Goal: Transaction & Acquisition: Purchase product/service

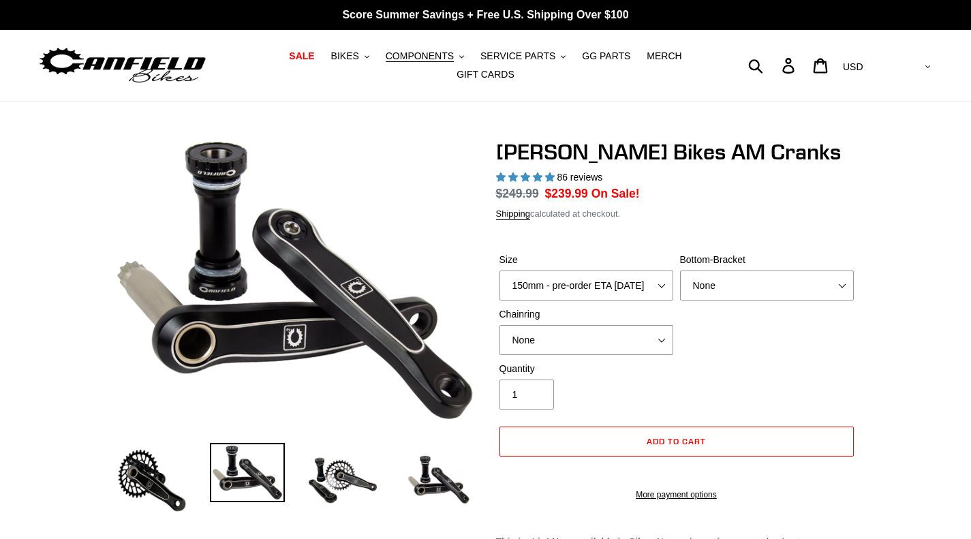
select select "highest-rating"
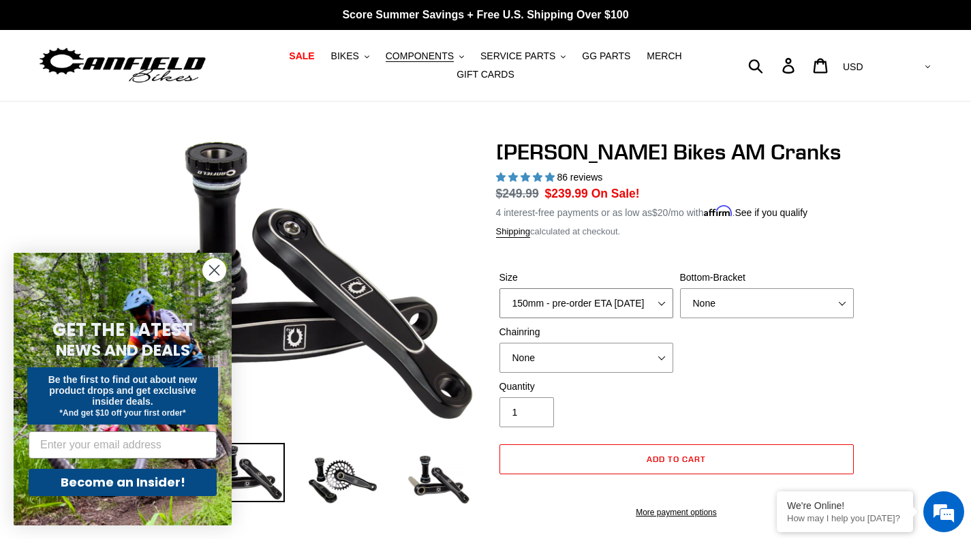
click at [660, 297] on select "150mm - pre-order ETA [DATE] 155mm - pre-order ETA [DATE] 160mm - pre-order ETA…" at bounding box center [587, 303] width 174 height 30
select select "160mm - pre-order ETA [DATE]"
click at [500, 288] on select "150mm - pre-order ETA [DATE] 155mm - pre-order ETA [DATE] 160mm - pre-order ETA…" at bounding box center [587, 303] width 174 height 30
click at [657, 358] on select "None 30t Round (Boost 148) 30t Oval (Boost 148) 32t Round (Boost 148) 32t Oval …" at bounding box center [587, 358] width 174 height 30
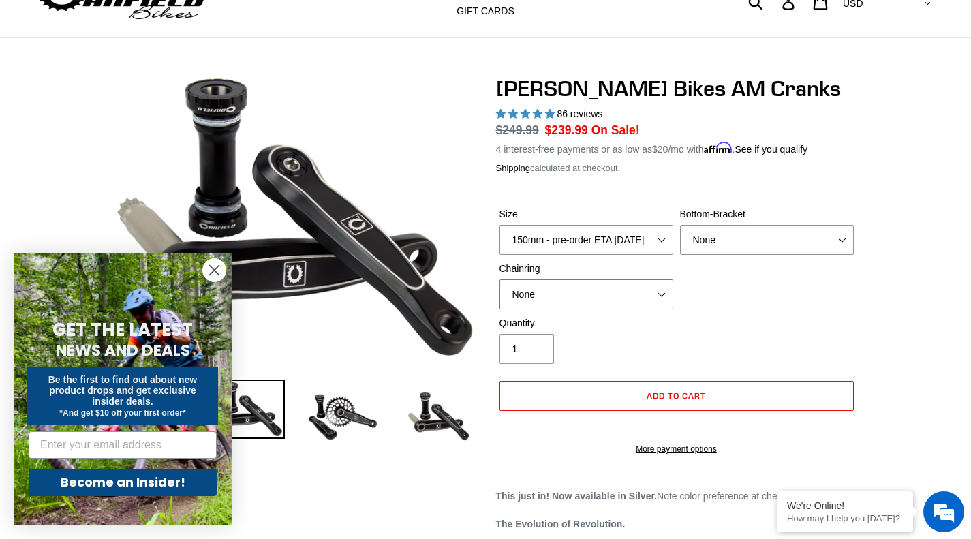
scroll to position [63, 0]
click at [650, 297] on select "None 30t Round (Boost 148) 30t Oval (Boost 148) 32t Round (Boost 148) 32t Oval …" at bounding box center [587, 295] width 174 height 30
select select "32t Round (Boost 148)"
click at [500, 280] on select "None 30t Round (Boost 148) 30t Oval (Boost 148) 32t Round (Boost 148) 32t Oval …" at bounding box center [587, 295] width 174 height 30
click at [214, 265] on circle "Close dialog" at bounding box center [214, 270] width 22 height 22
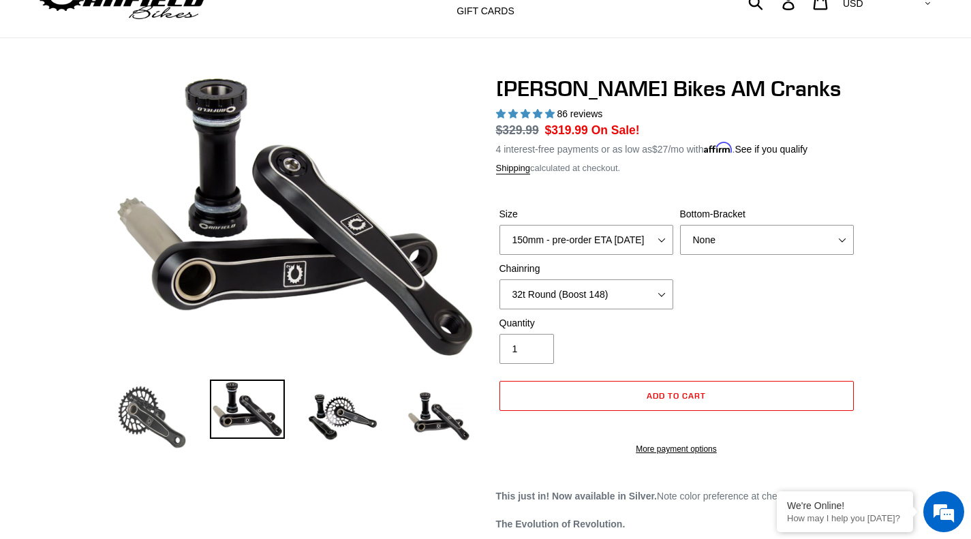
click at [140, 409] on img at bounding box center [152, 417] width 75 height 75
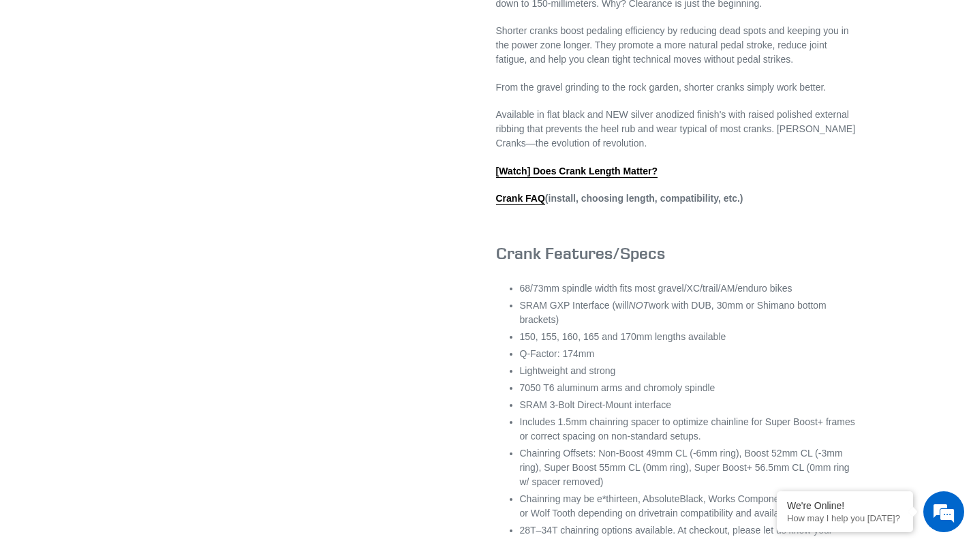
scroll to position [753, 0]
